Goal: Task Accomplishment & Management: Use online tool/utility

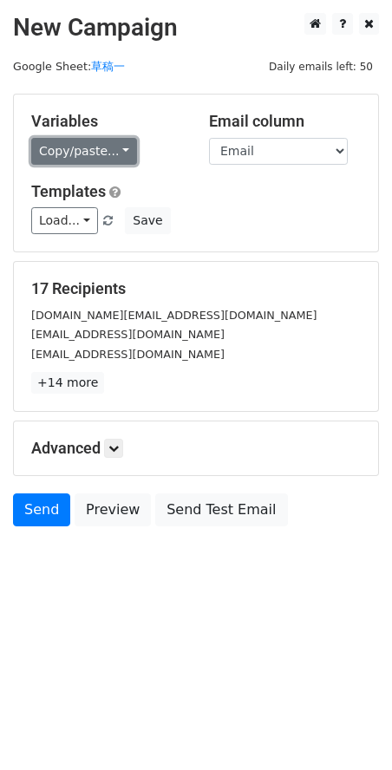
drag, startPoint x: 101, startPoint y: 152, endPoint x: 106, endPoint y: 166, distance: 14.5
click at [102, 152] on link "Copy/paste..." at bounding box center [84, 151] width 106 height 27
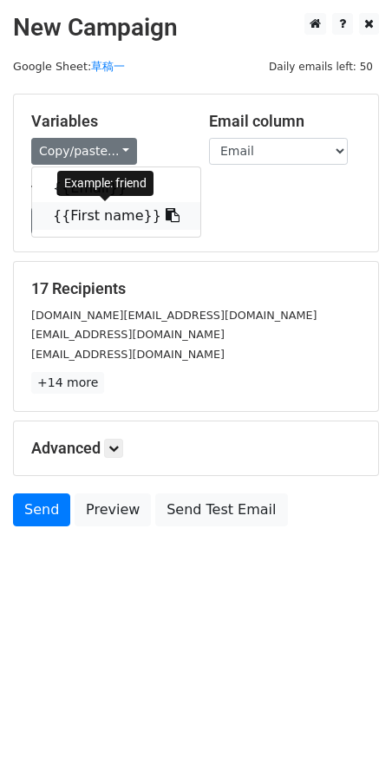
click at [119, 216] on link "{{First name}}" at bounding box center [116, 216] width 168 height 28
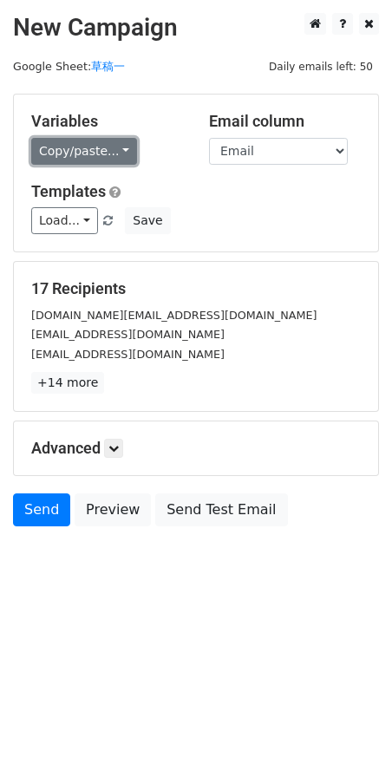
drag, startPoint x: 106, startPoint y: 153, endPoint x: 108, endPoint y: 167, distance: 14.8
click at [105, 154] on link "Copy/paste..." at bounding box center [84, 151] width 106 height 27
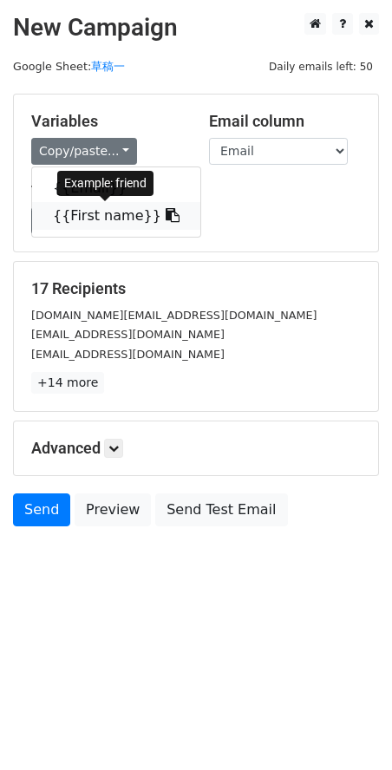
click at [92, 214] on link "{{First name}}" at bounding box center [116, 216] width 168 height 28
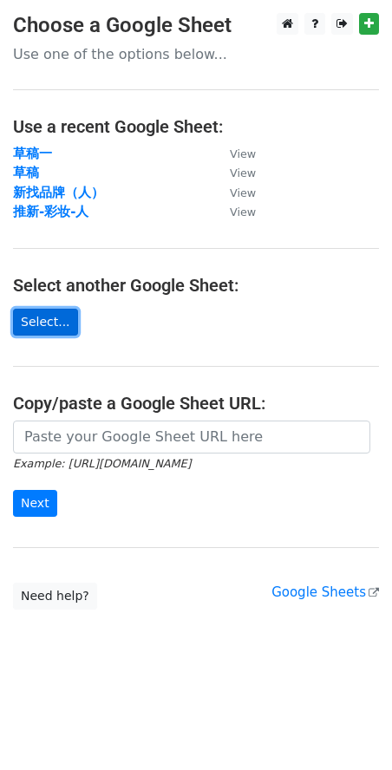
click at [56, 324] on link "Select..." at bounding box center [45, 322] width 65 height 27
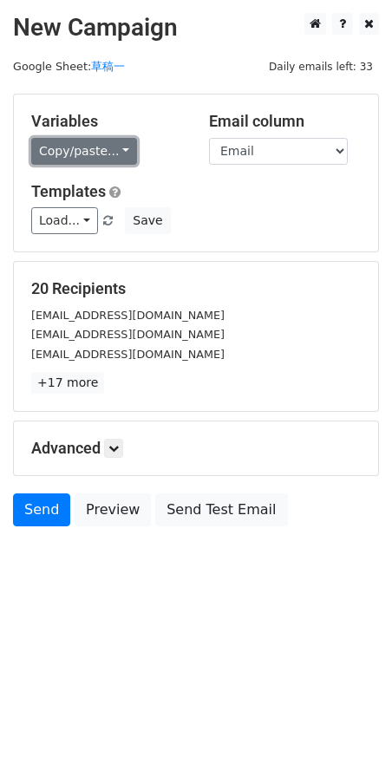
click at [112, 150] on link "Copy/paste..." at bounding box center [84, 151] width 106 height 27
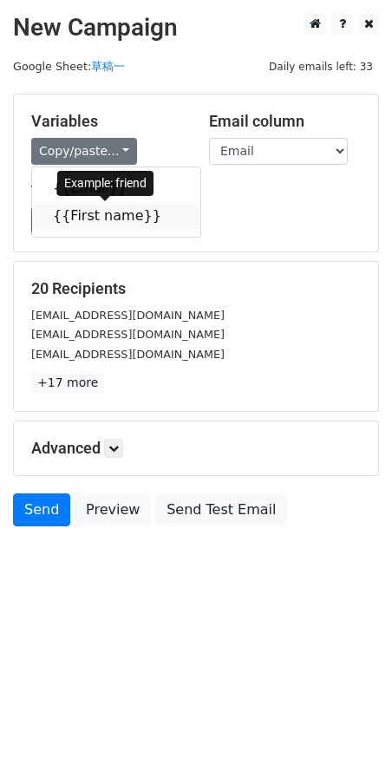
drag, startPoint x: 108, startPoint y: 214, endPoint x: 23, endPoint y: 220, distance: 86.1
click at [108, 215] on link "{{First name}}" at bounding box center [116, 216] width 168 height 28
